Goal: Information Seeking & Learning: Learn about a topic

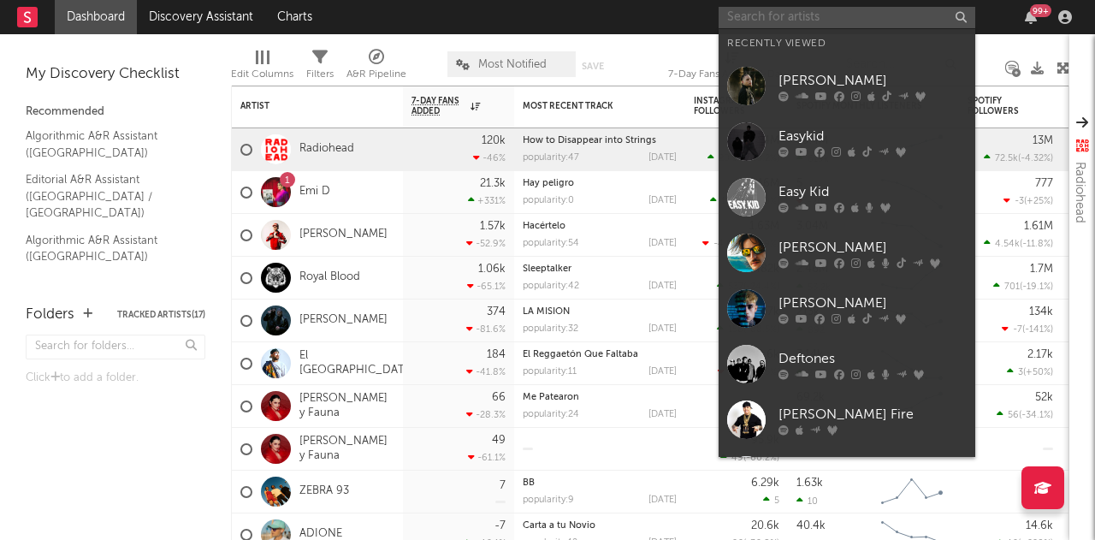
click at [838, 23] on input "text" at bounding box center [846, 17] width 257 height 21
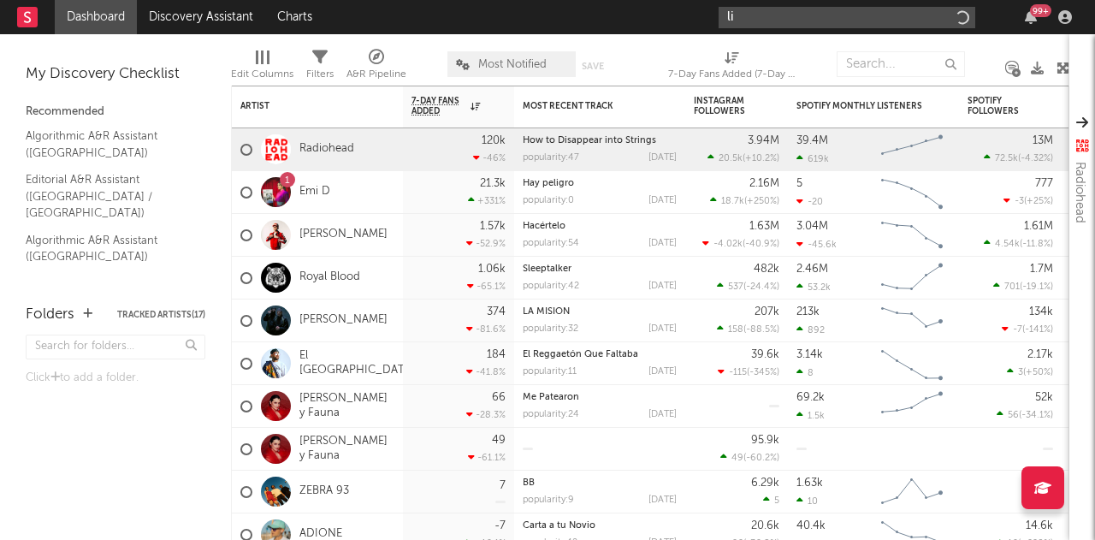
type input "l"
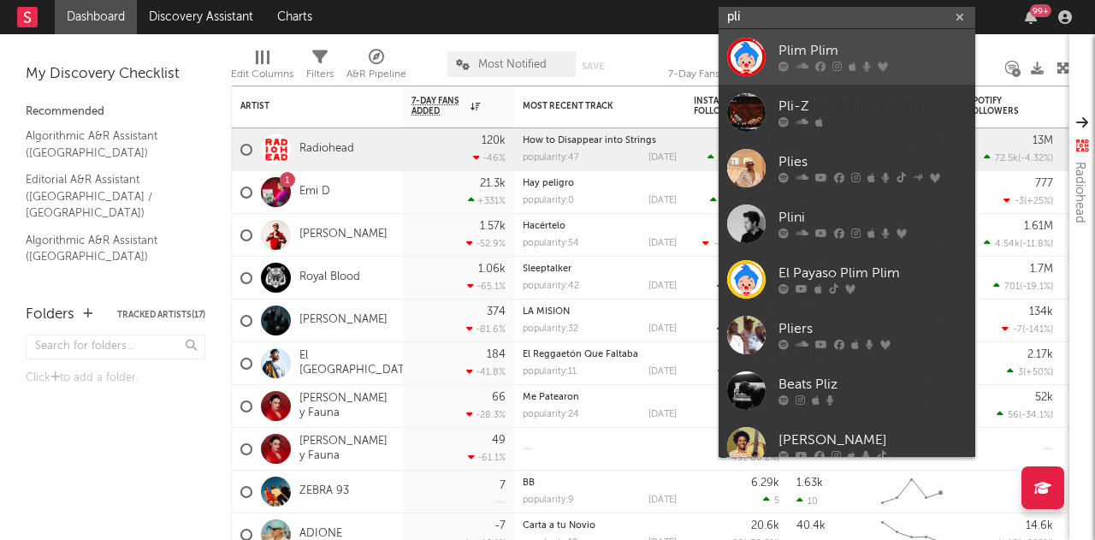
type input "pli"
click at [842, 62] on div at bounding box center [872, 67] width 188 height 10
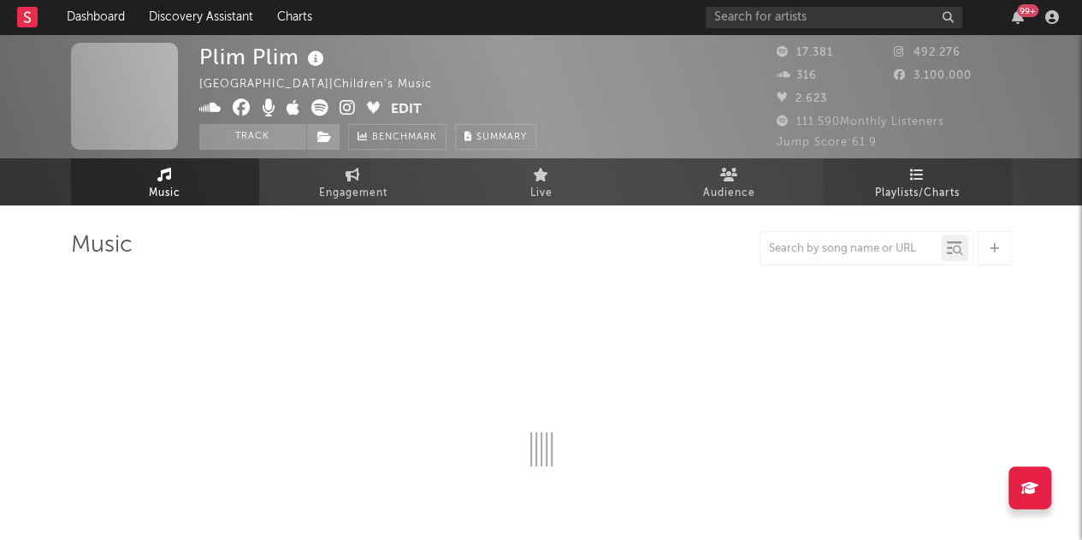
click at [905, 204] on link "Playlists/Charts" at bounding box center [918, 181] width 188 height 47
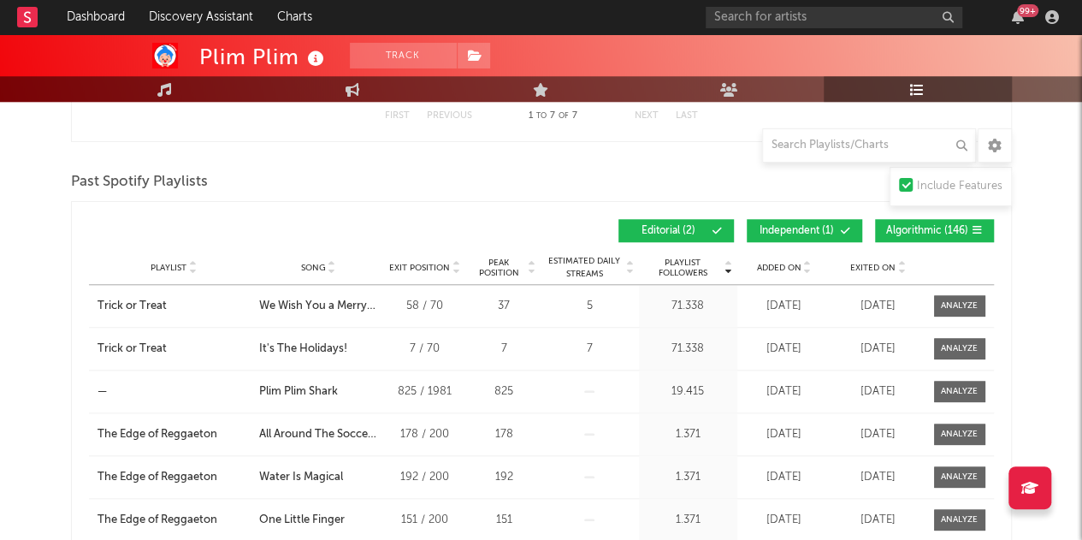
scroll to position [679, 0]
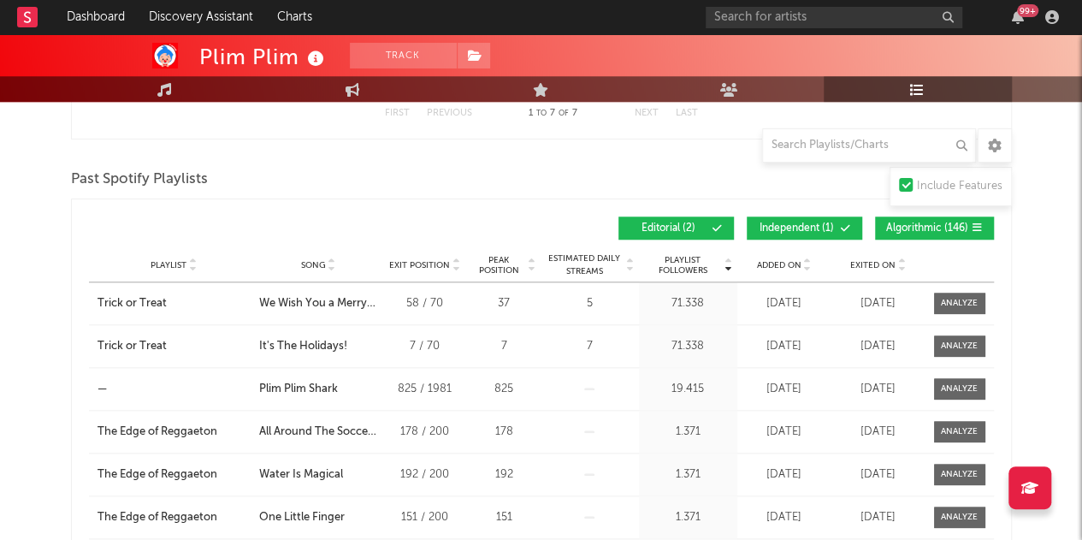
click at [789, 223] on span "Independent ( 1 )" at bounding box center [797, 228] width 79 height 10
click at [934, 213] on div "Playlist Followers Playlist Song Exit Position Peak Position Playlist Followers…" at bounding box center [541, 228] width 905 height 40
click at [946, 226] on span "Algorithmic ( 146 )" at bounding box center [927, 228] width 82 height 10
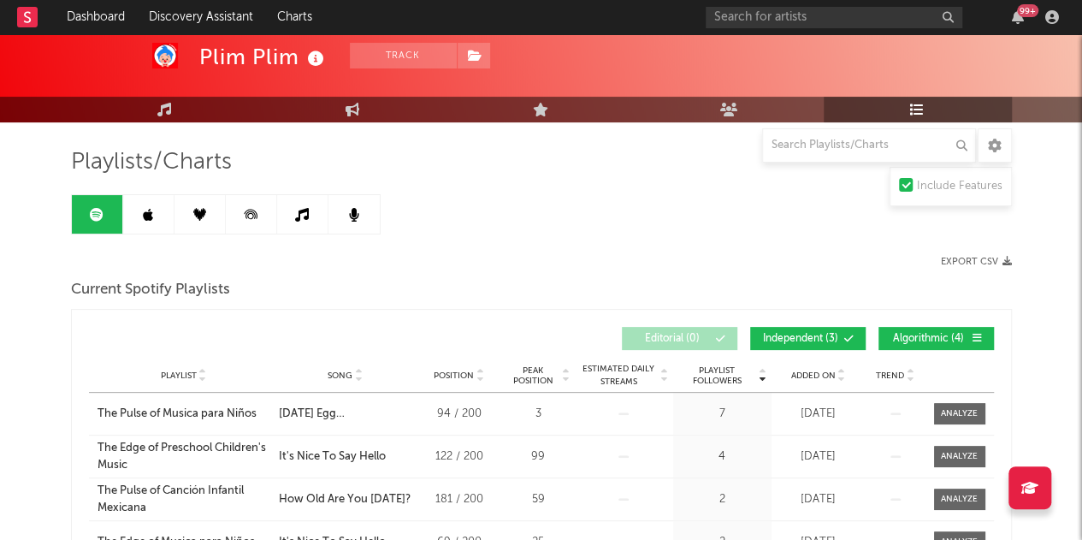
scroll to position [0, 0]
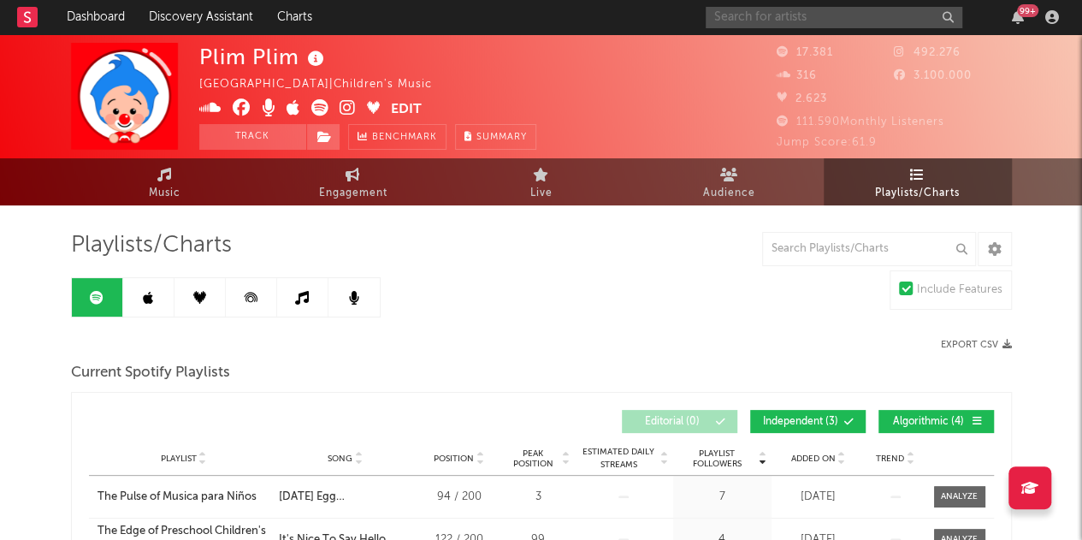
click at [862, 13] on input "text" at bounding box center [834, 17] width 257 height 21
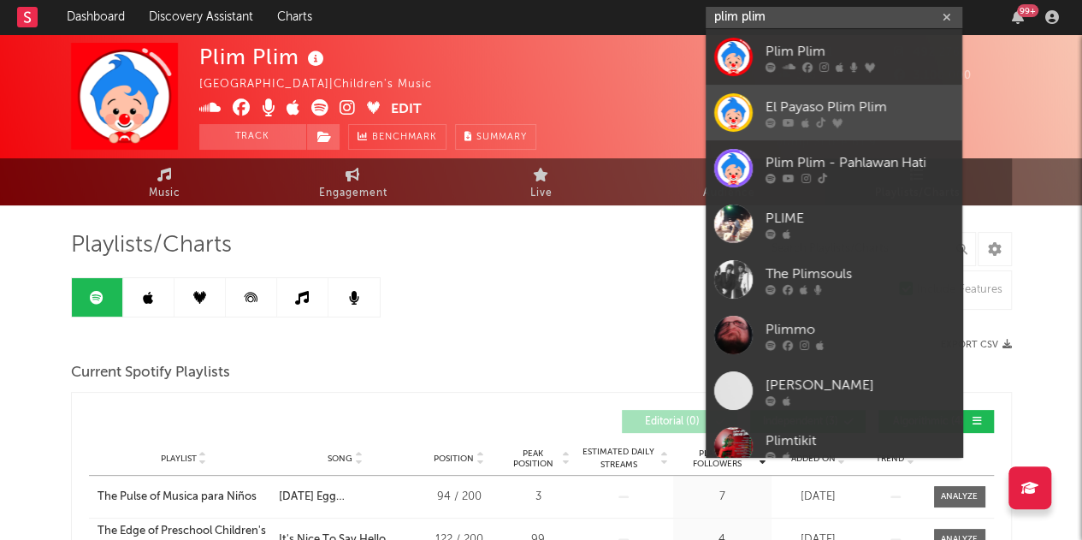
type input "plim plim"
click at [854, 111] on div "El Payaso Plim Plim" at bounding box center [859, 107] width 188 height 21
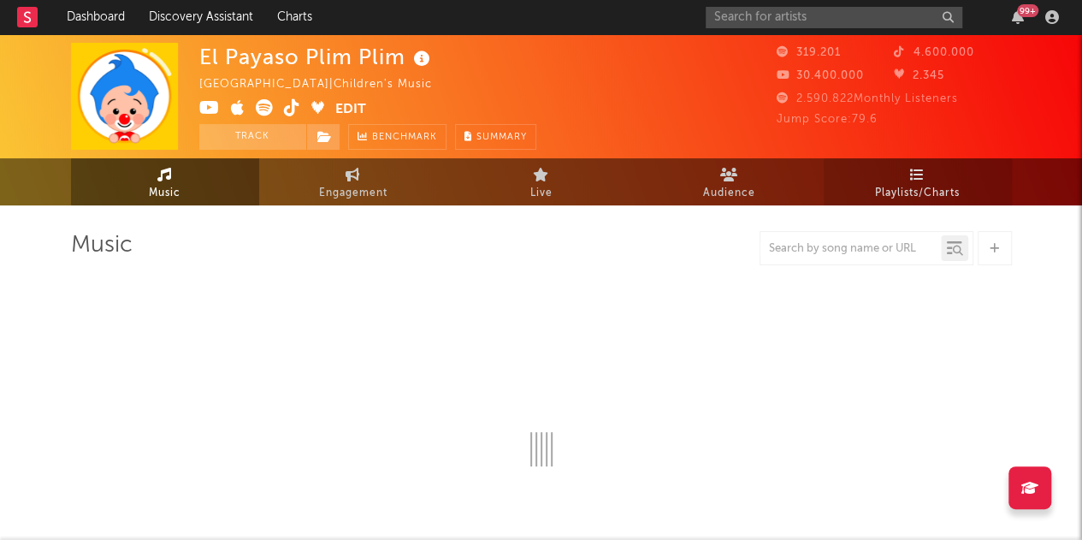
click at [915, 186] on span "Playlists/Charts" at bounding box center [917, 193] width 85 height 21
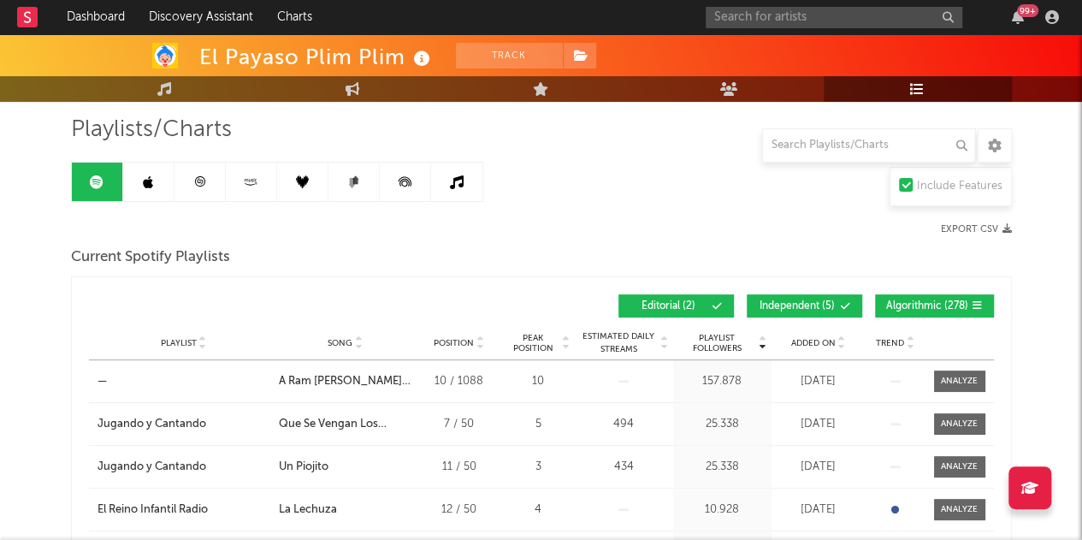
scroll to position [116, 0]
click at [812, 306] on span "Independent ( 5 )" at bounding box center [797, 305] width 79 height 10
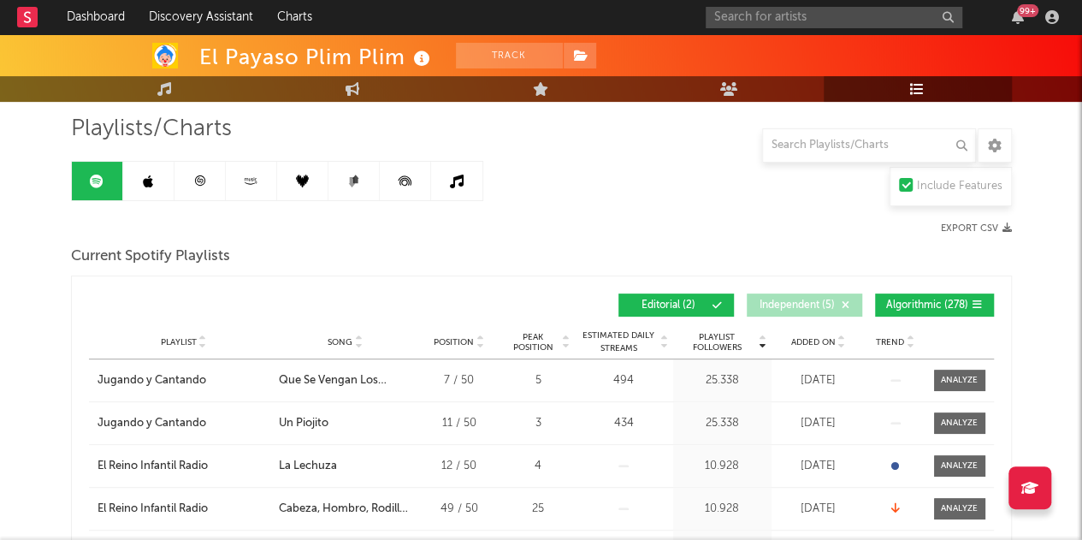
click at [901, 303] on span "Algorithmic ( 278 )" at bounding box center [927, 305] width 82 height 10
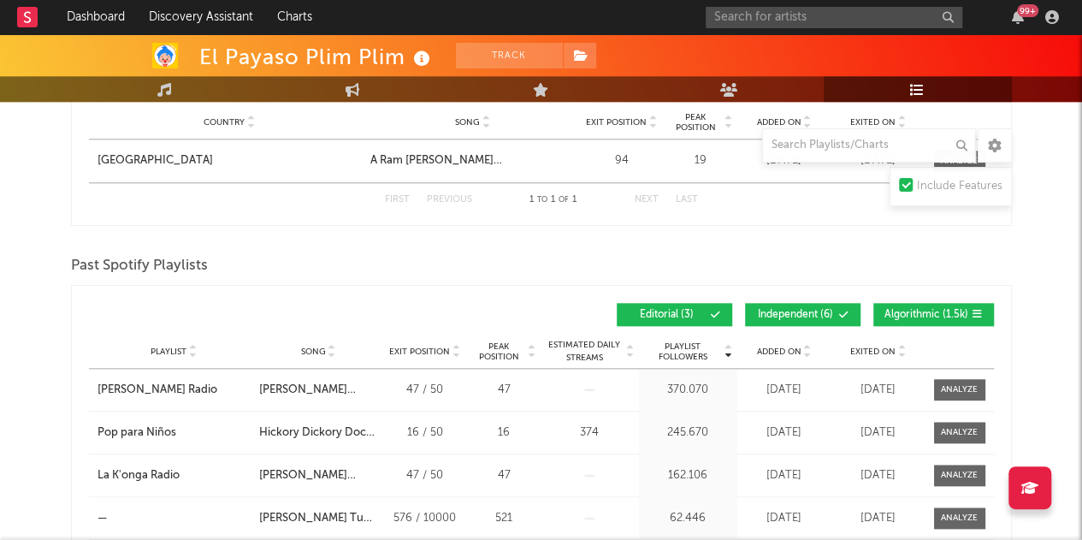
scroll to position [848, 0]
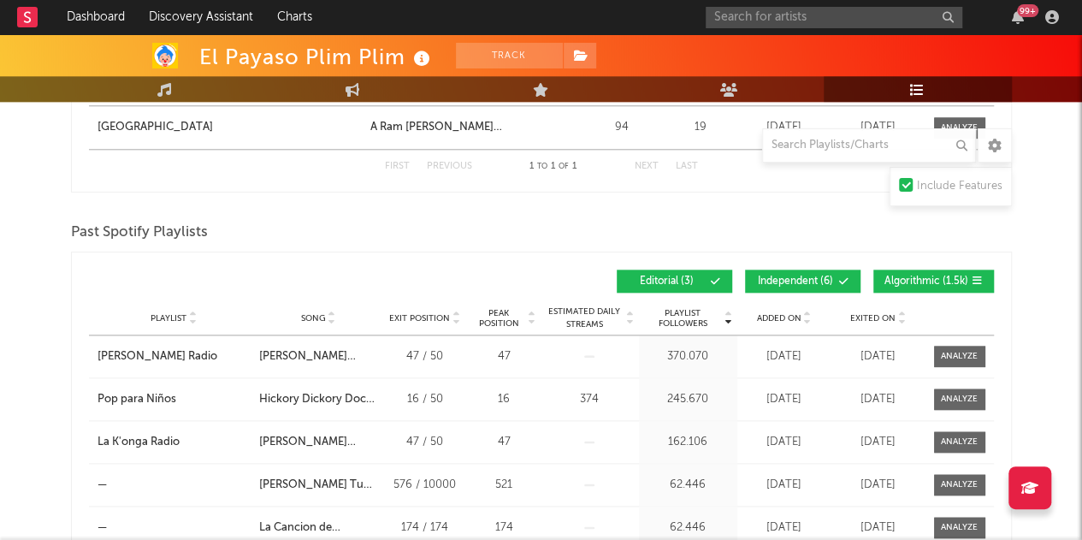
click at [806, 276] on span "Independent ( 6 )" at bounding box center [795, 281] width 79 height 10
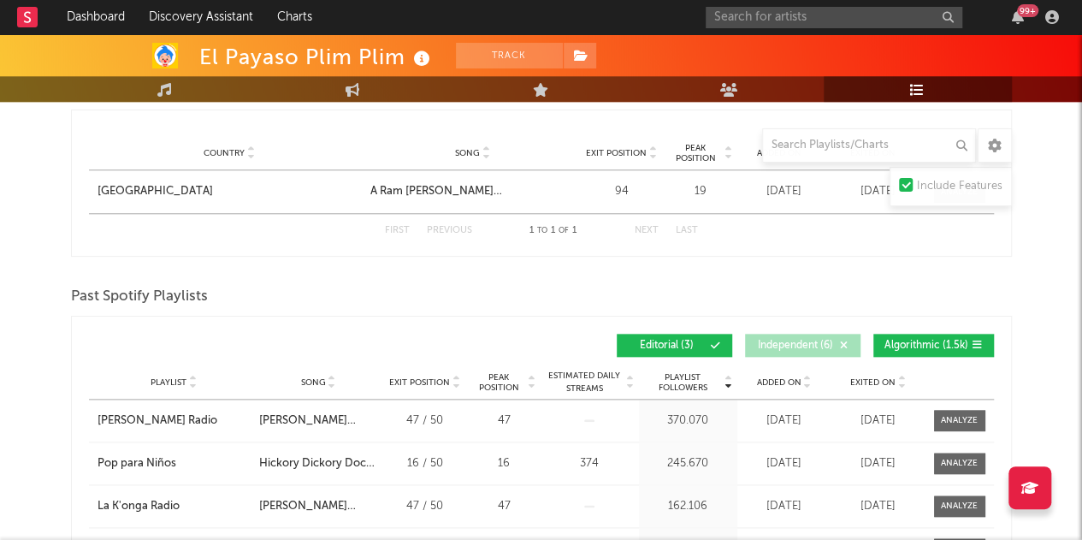
scroll to position [783, 0]
click at [966, 343] on span "Algorithmic ( 1.5k )" at bounding box center [926, 346] width 84 height 10
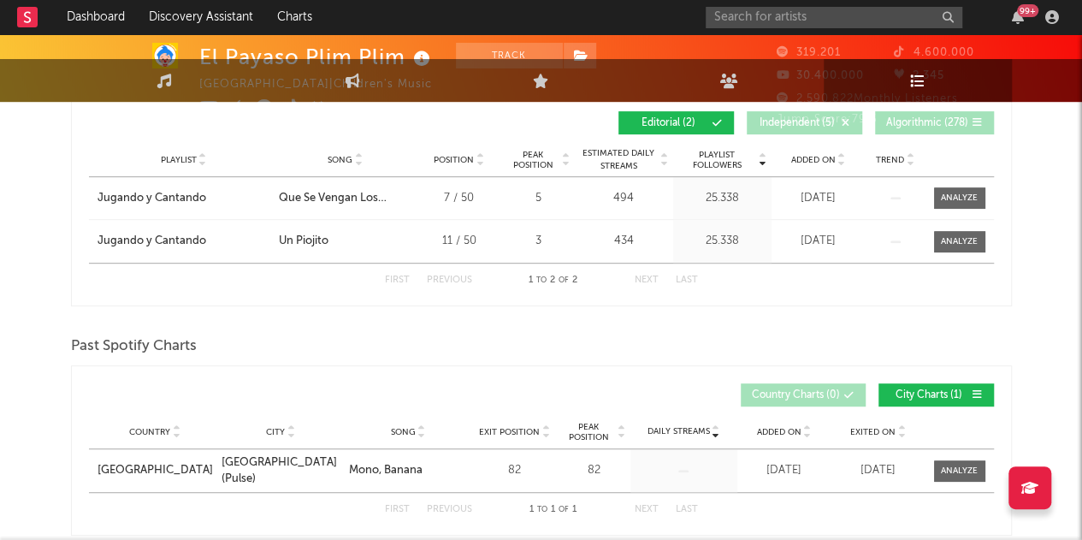
scroll to position [0, 0]
